Goal: Check status

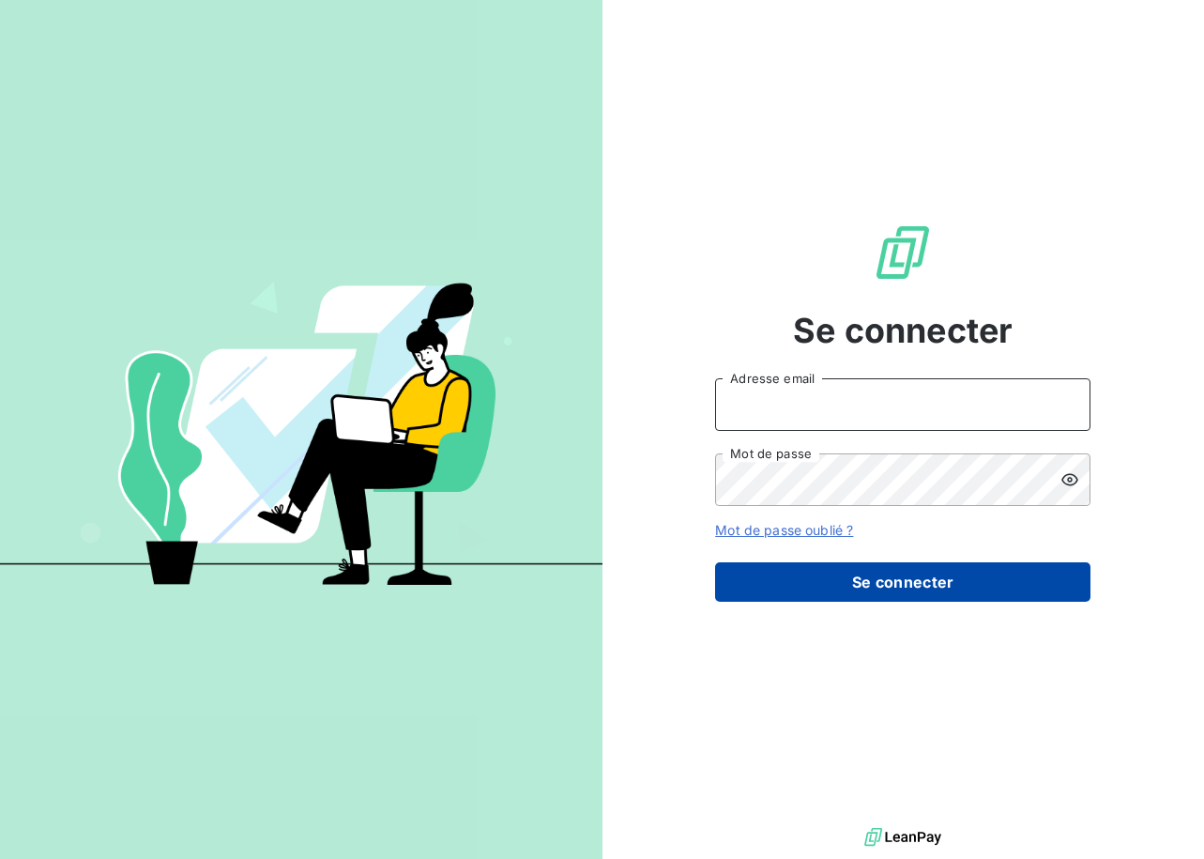
type input "[EMAIL_ADDRESS][DOMAIN_NAME]"
click at [886, 566] on button "Se connecter" at bounding box center [902, 581] width 375 height 39
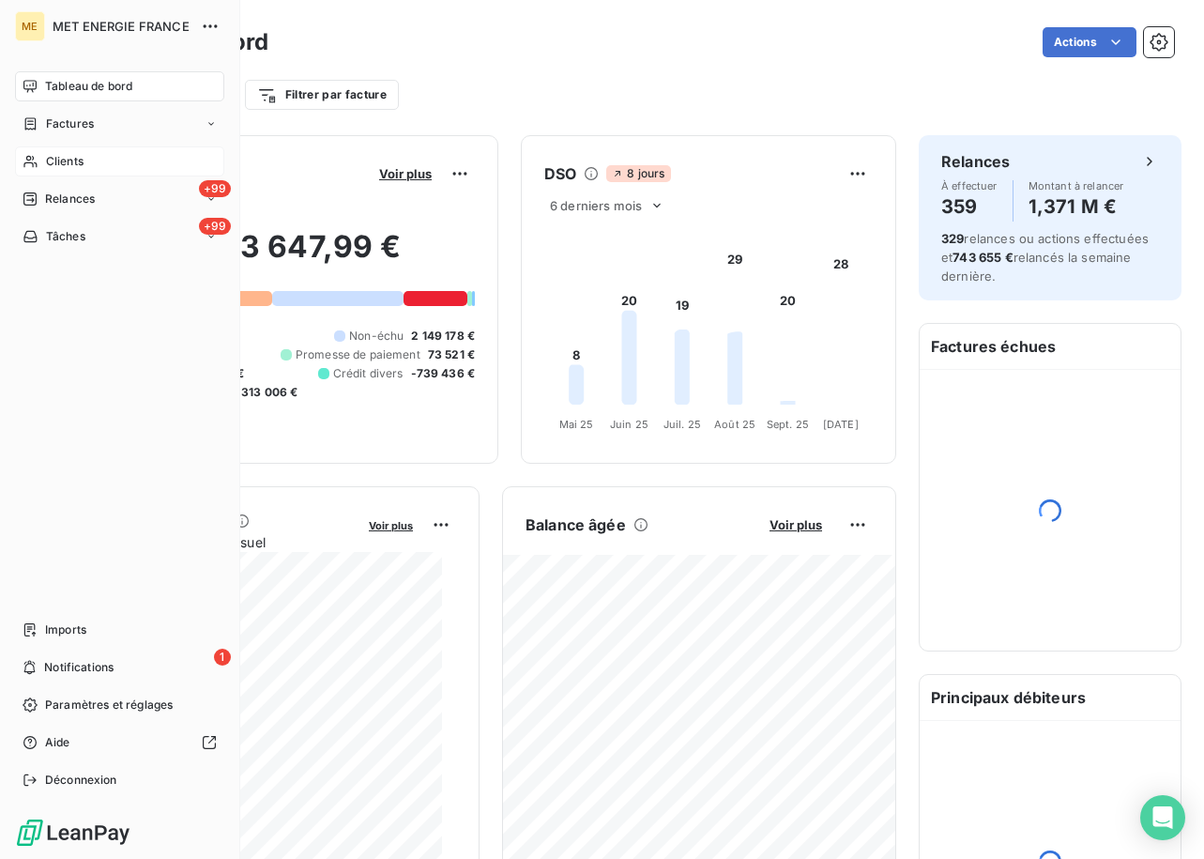
click at [57, 153] on span "Clients" at bounding box center [65, 161] width 38 height 17
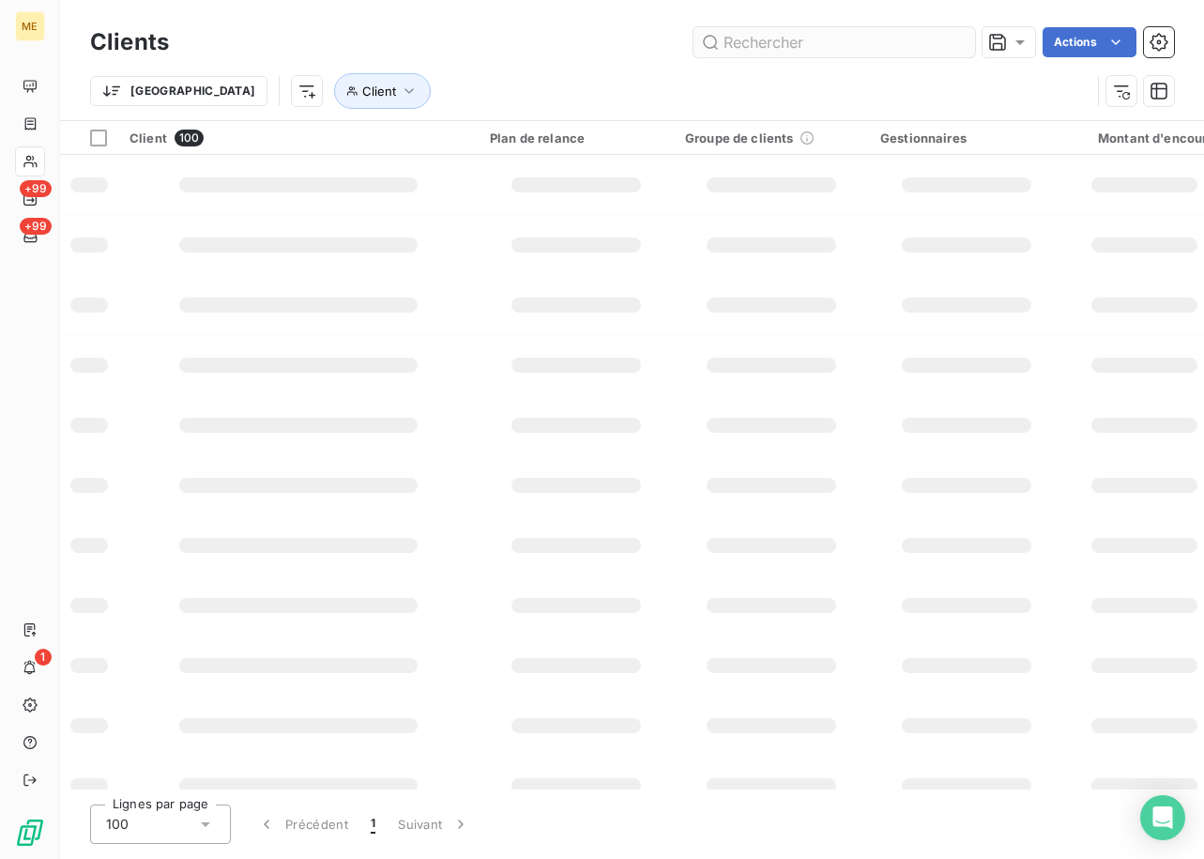
click at [776, 44] on input "text" at bounding box center [835, 42] width 282 height 30
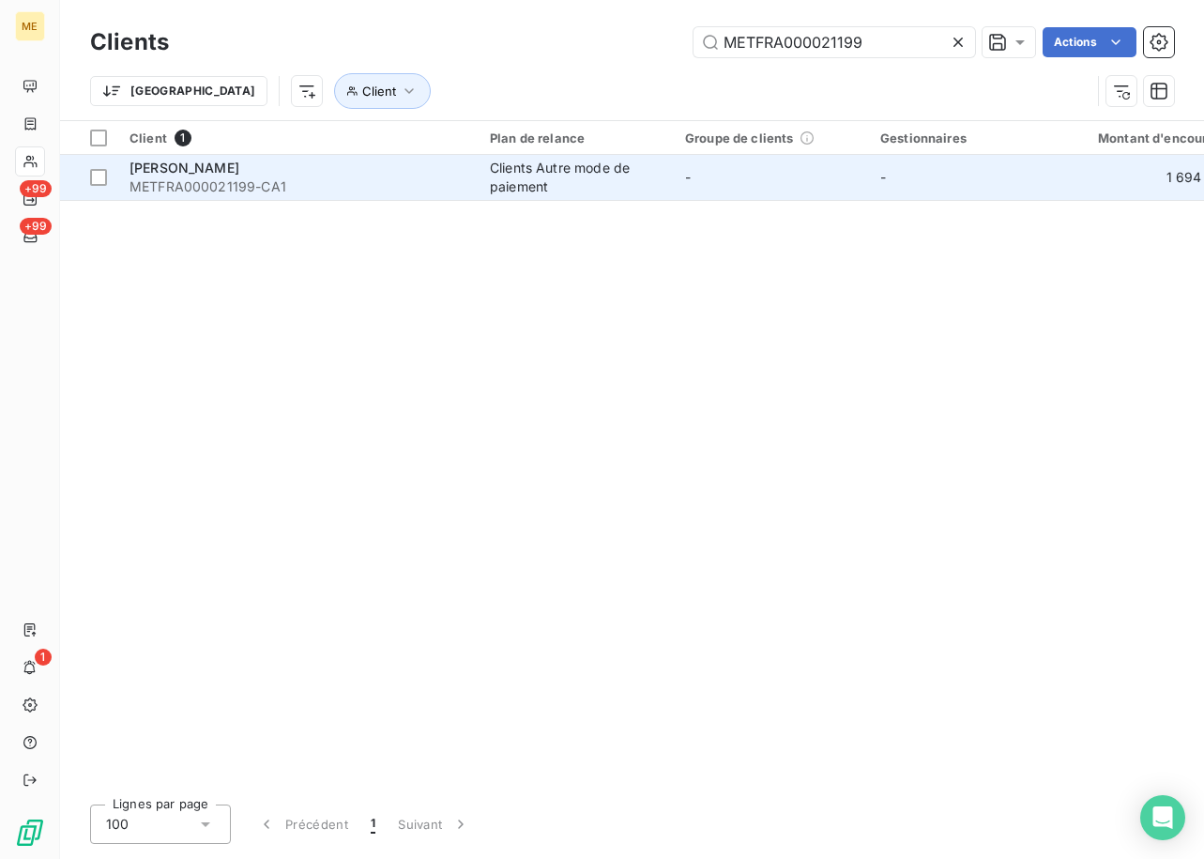
type input "METFRA000021199"
click at [227, 190] on span "METFRA000021199-CA1" at bounding box center [299, 186] width 338 height 19
